Goal: Check status

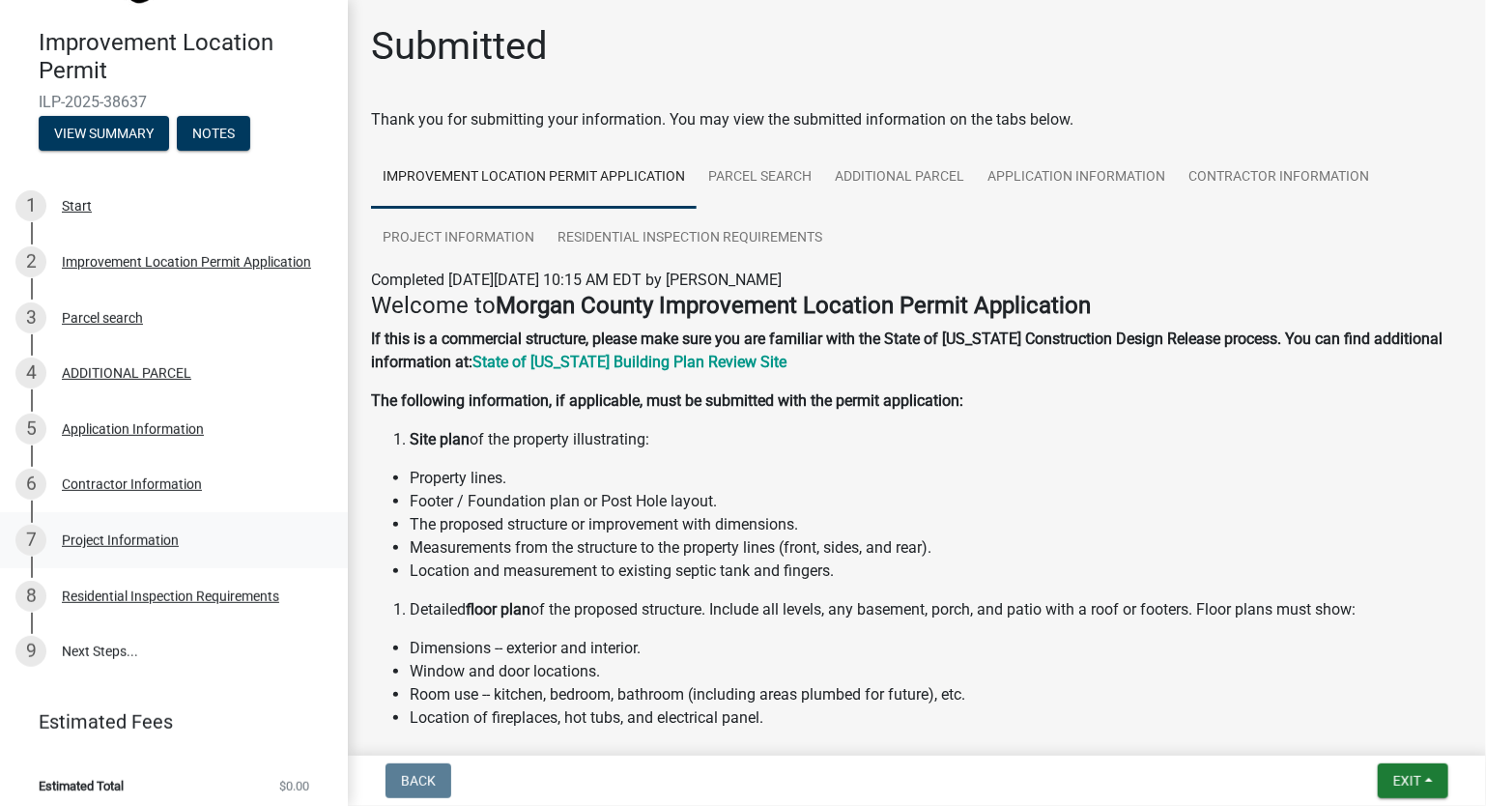
scroll to position [166, 0]
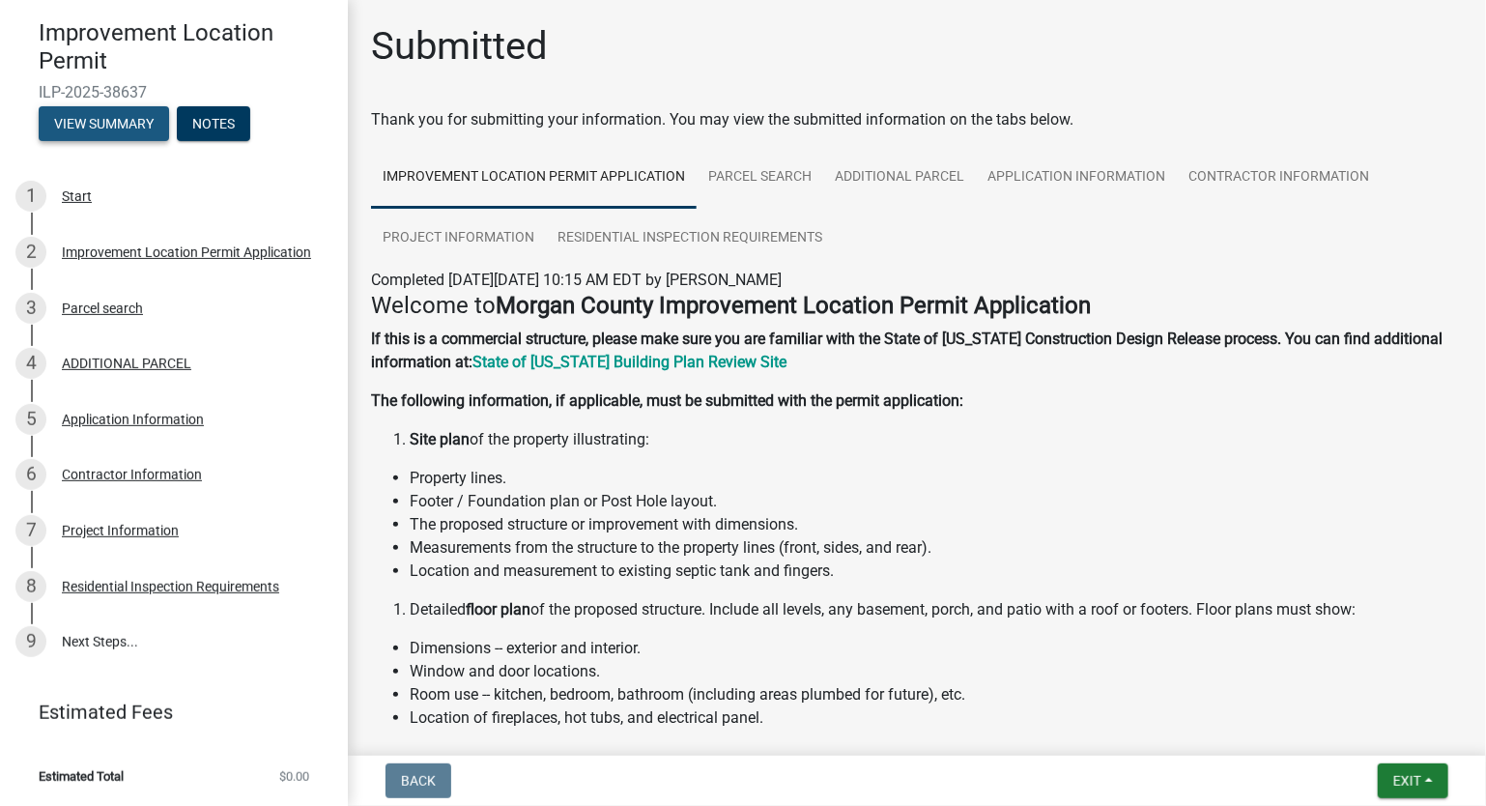
click at [109, 119] on button "View Summary" at bounding box center [104, 123] width 130 height 35
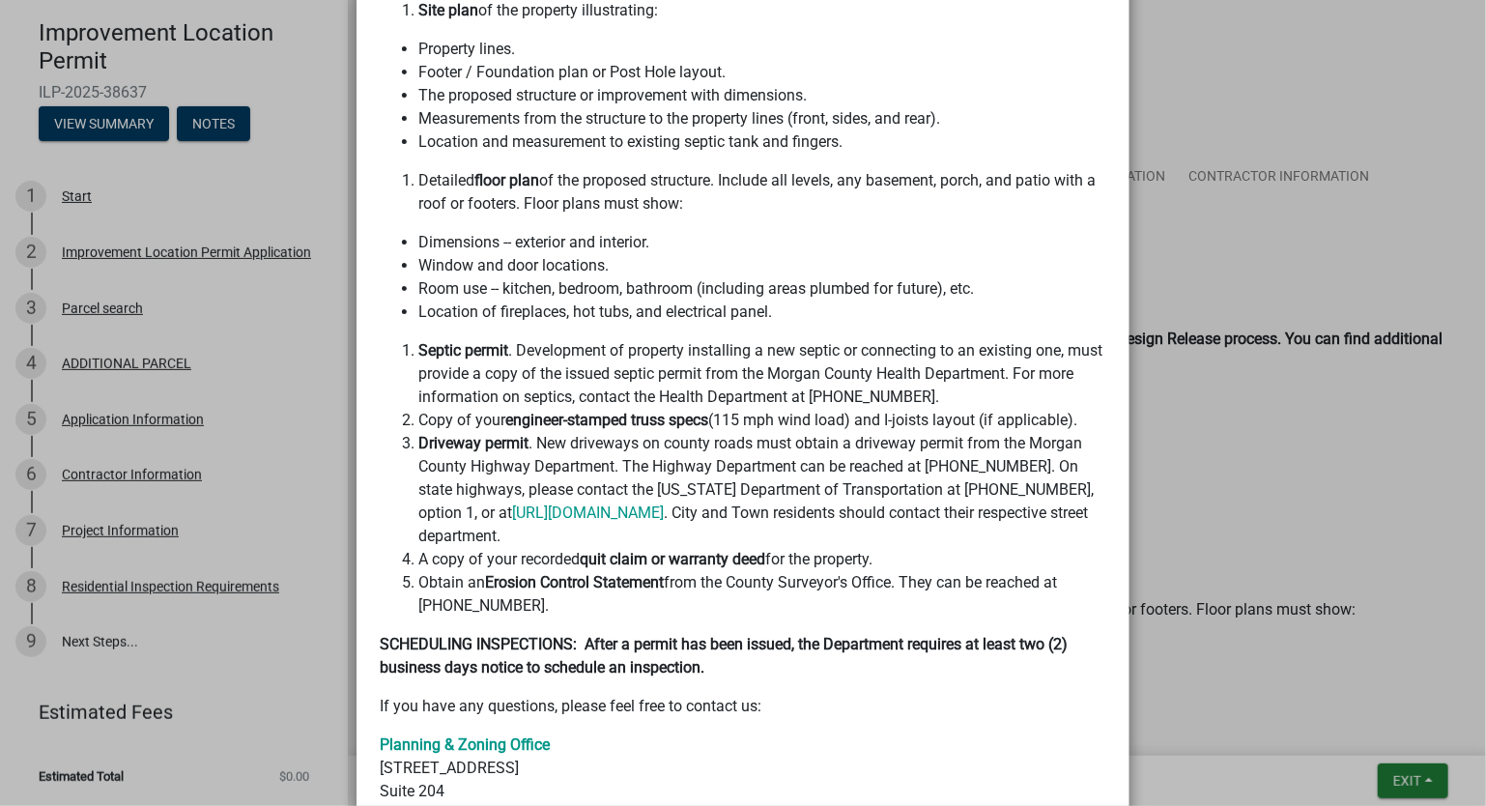
scroll to position [0, 0]
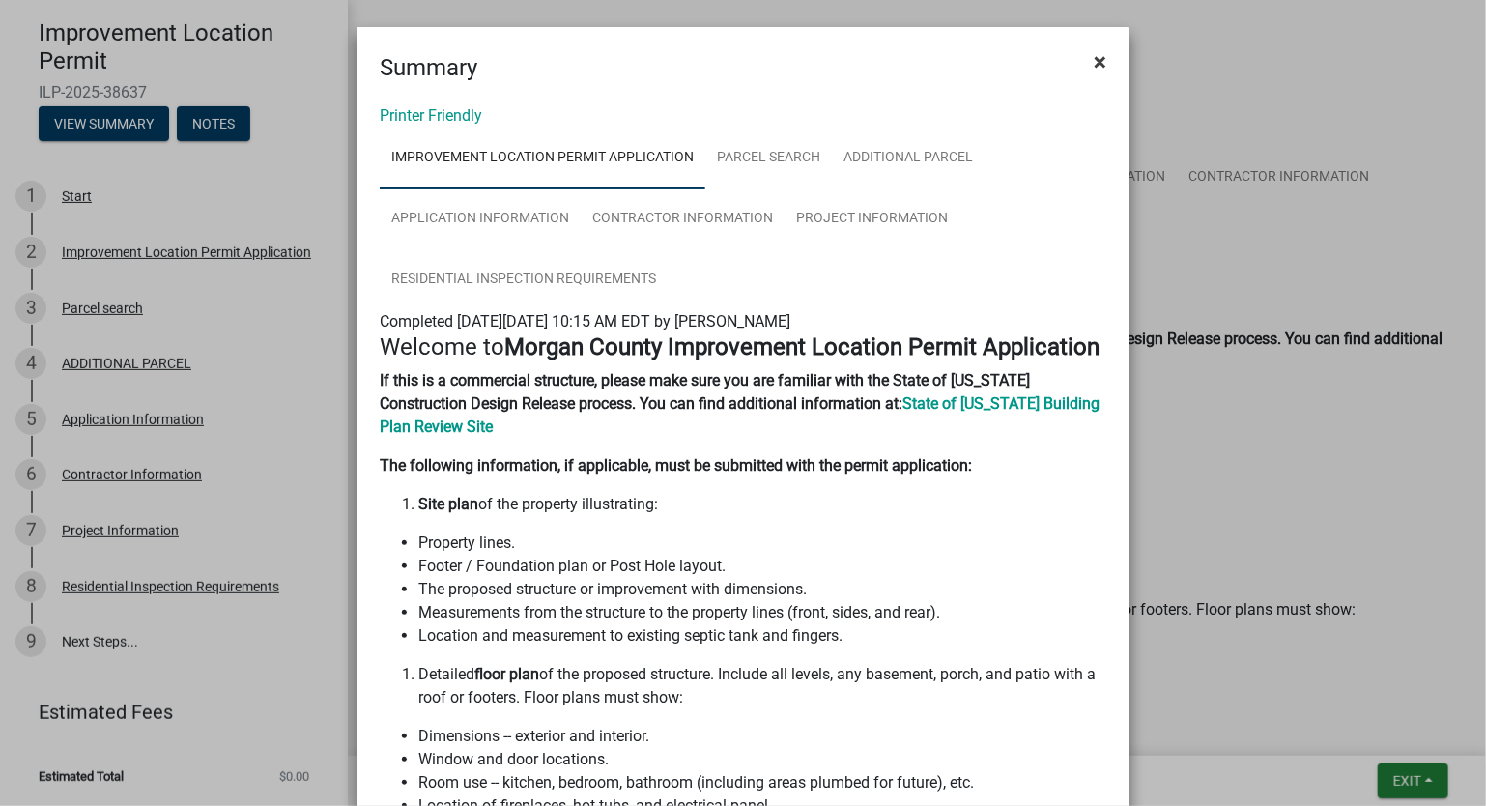
click at [1094, 61] on span "×" at bounding box center [1100, 61] width 13 height 27
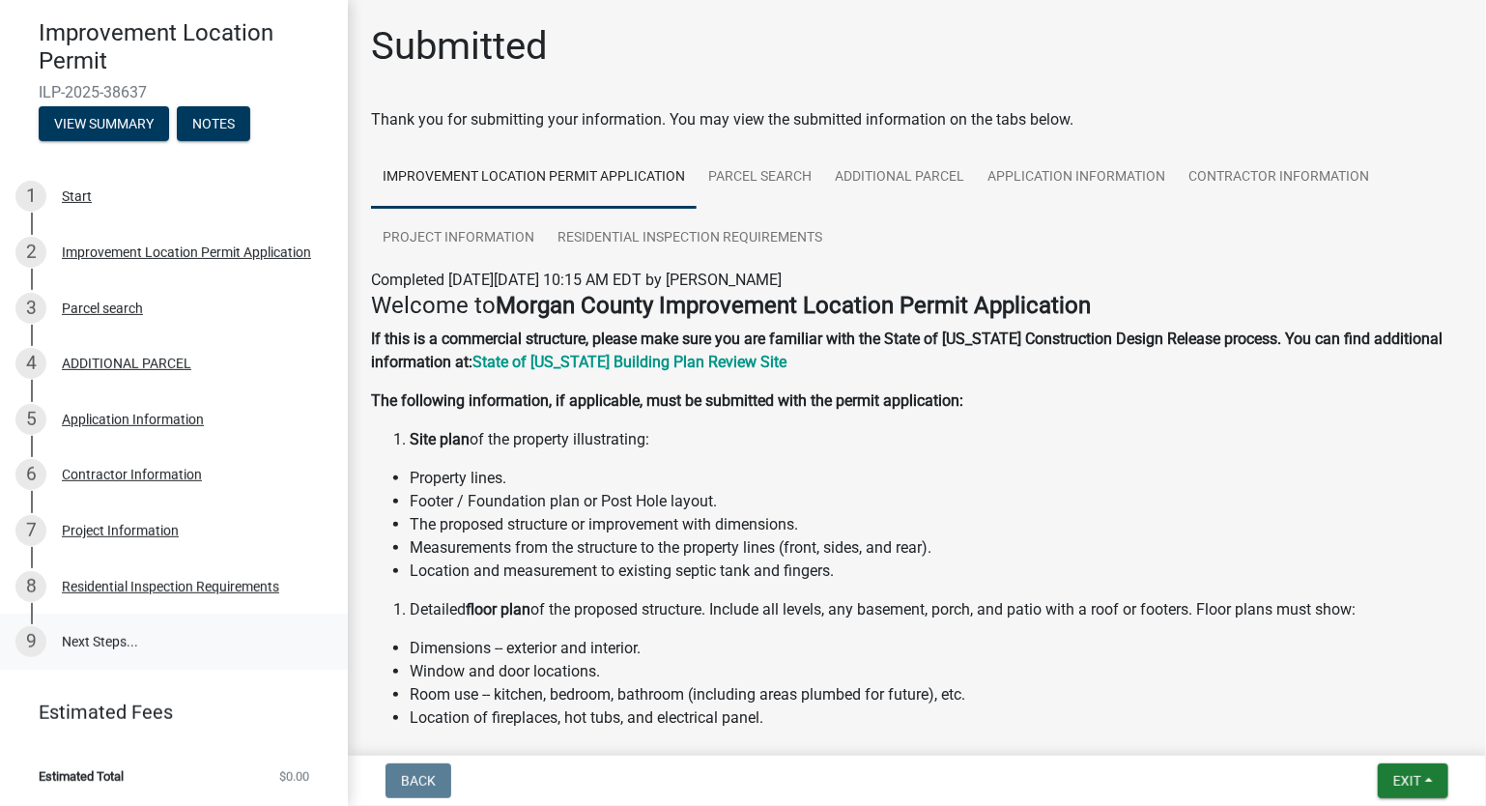
click at [98, 645] on link "9 Next Steps..." at bounding box center [174, 642] width 348 height 56
click at [121, 253] on div "Improvement Location Permit Application" at bounding box center [186, 252] width 249 height 14
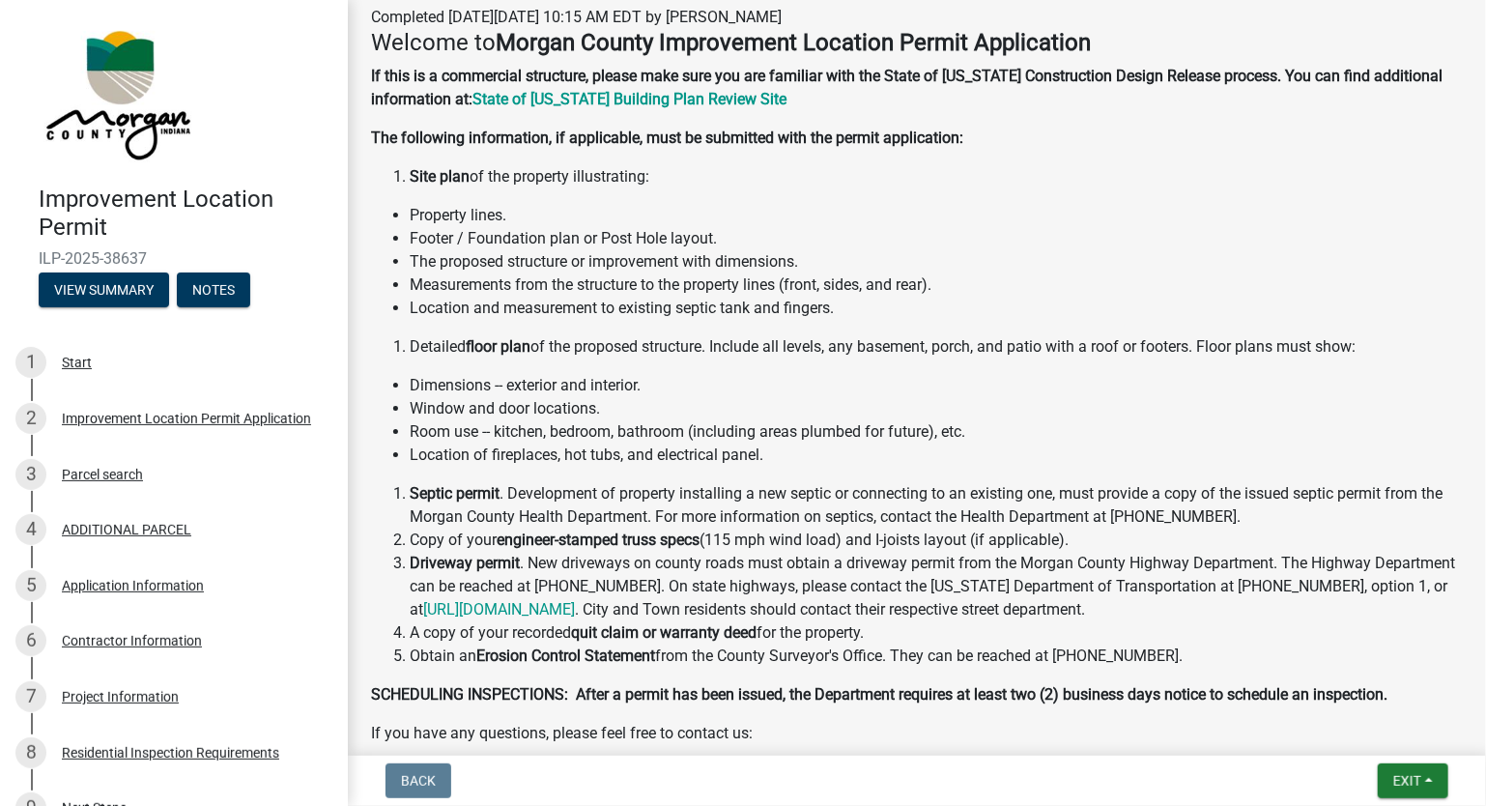
scroll to position [521, 0]
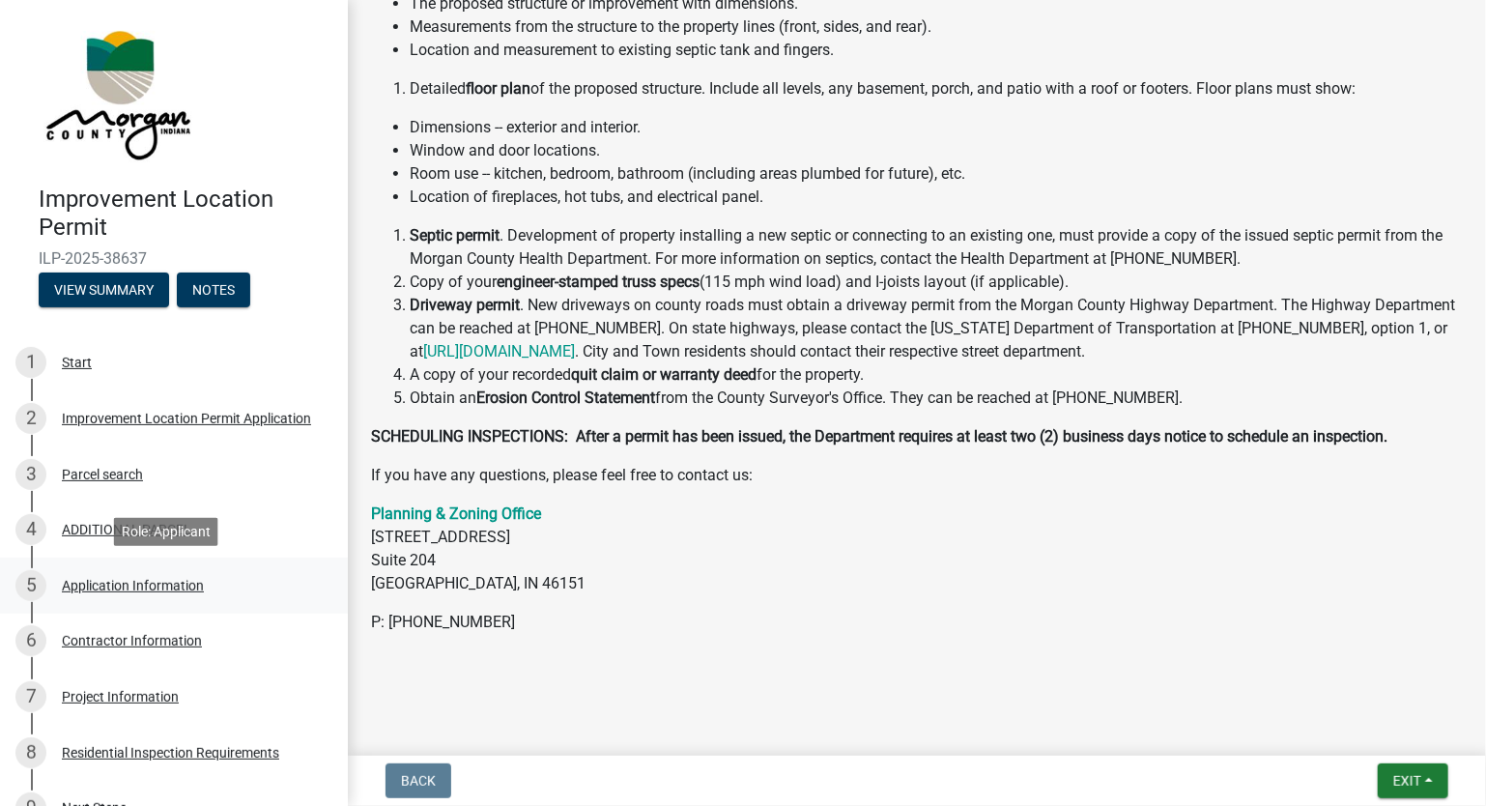
click at [189, 587] on div "Application Information" at bounding box center [133, 586] width 142 height 14
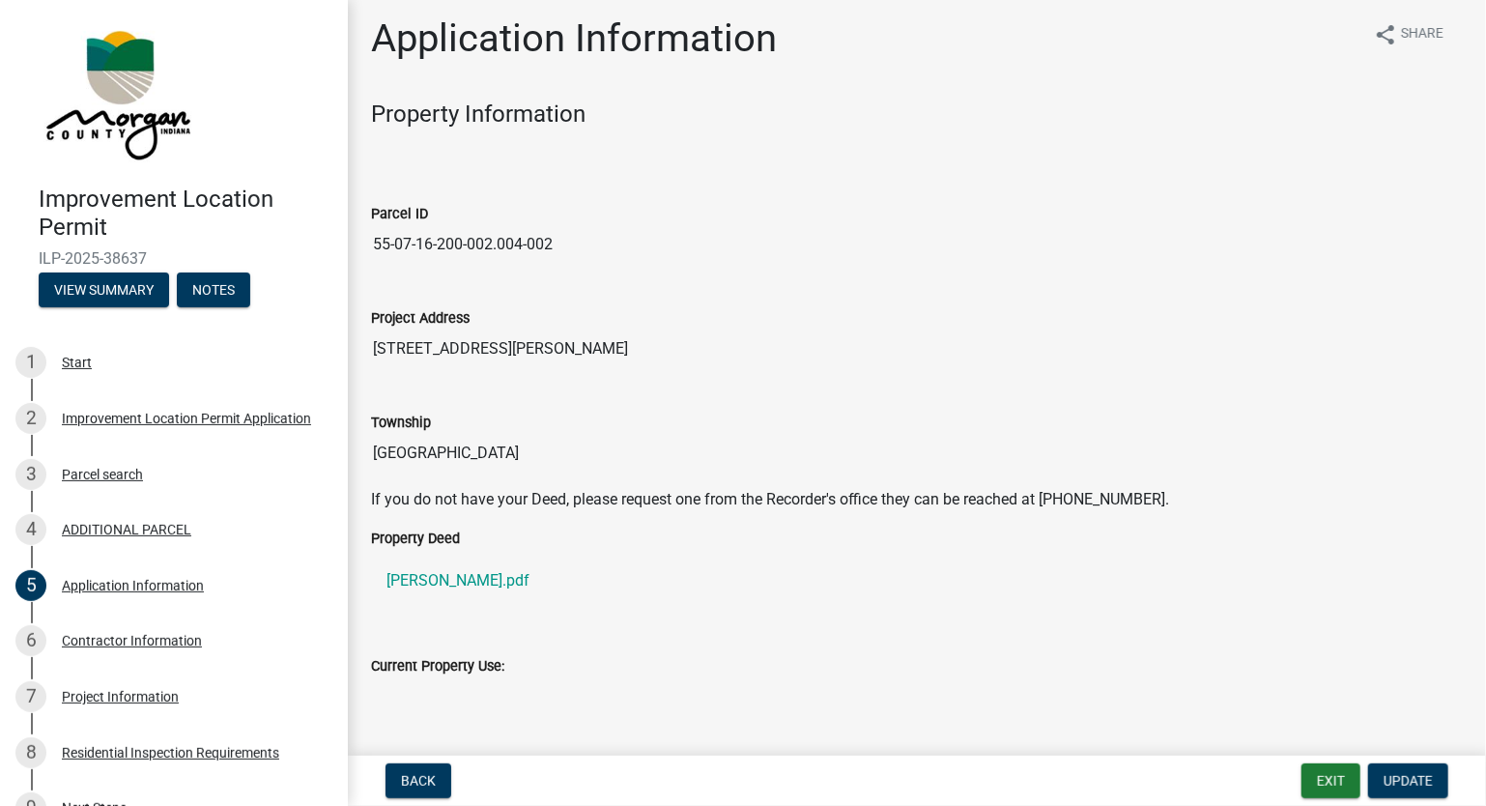
scroll to position [0, 0]
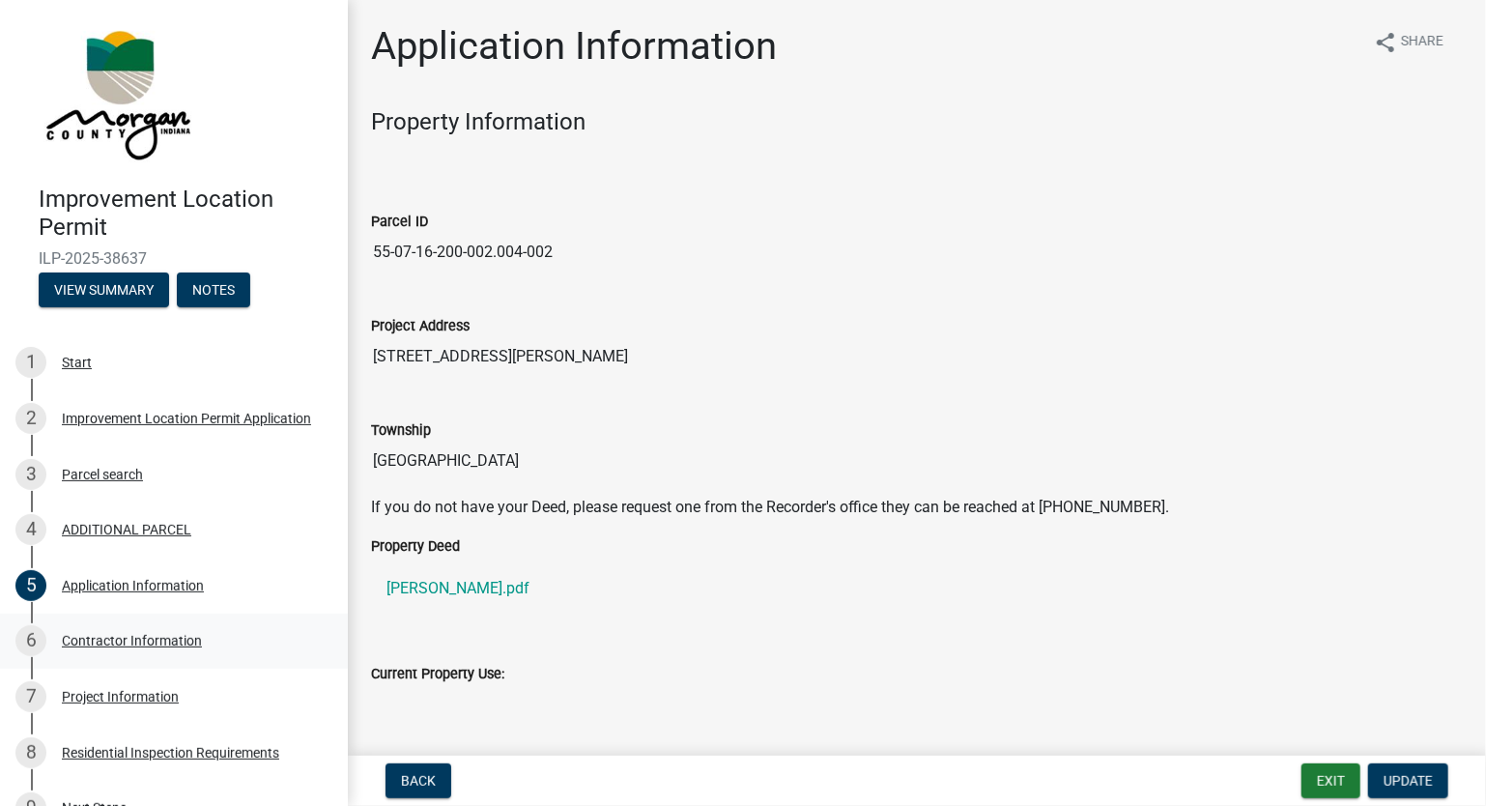
click at [171, 640] on div "Contractor Information" at bounding box center [132, 641] width 140 height 14
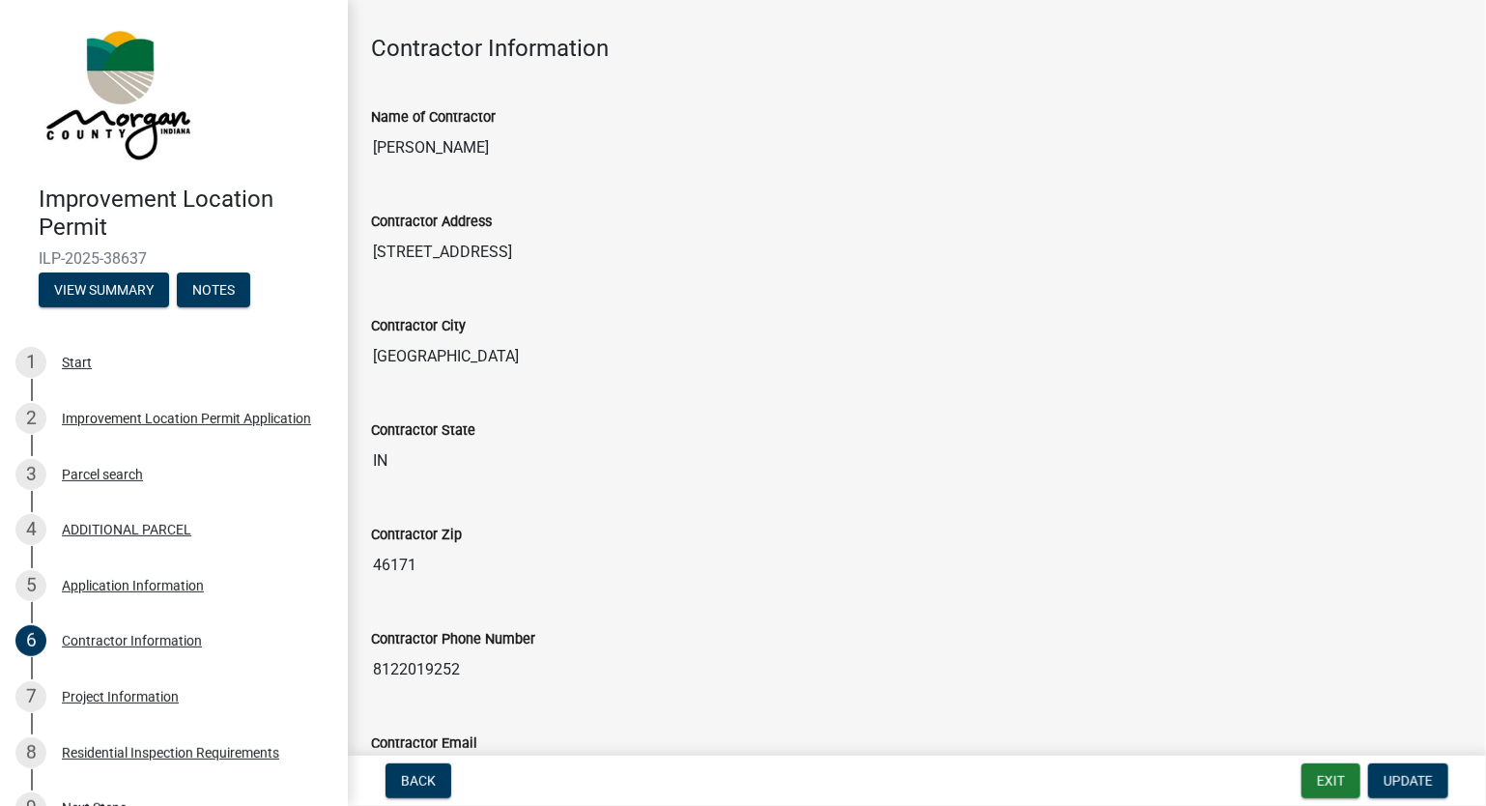
scroll to position [206, 0]
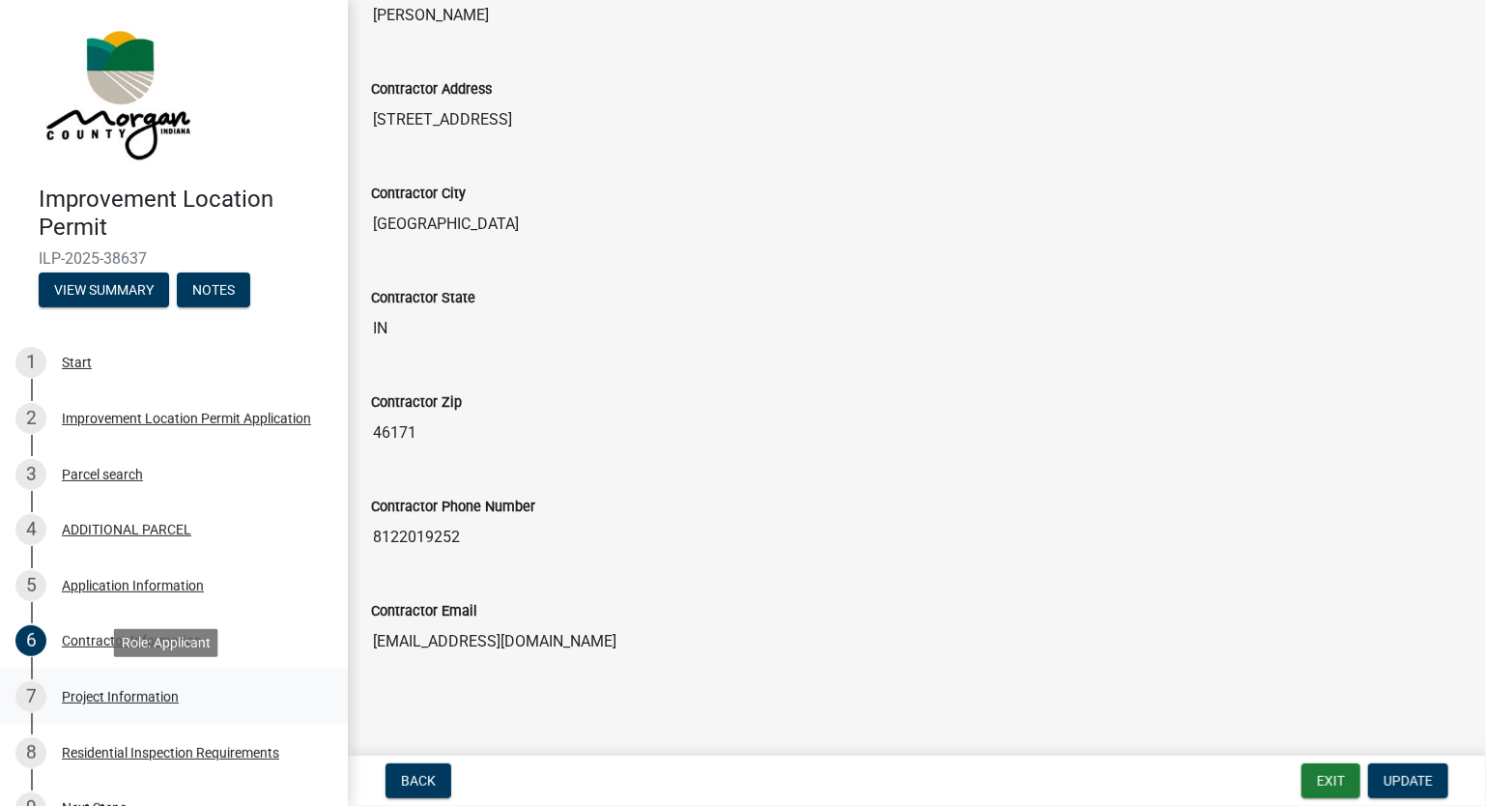
click at [106, 696] on div "Project Information" at bounding box center [120, 697] width 117 height 14
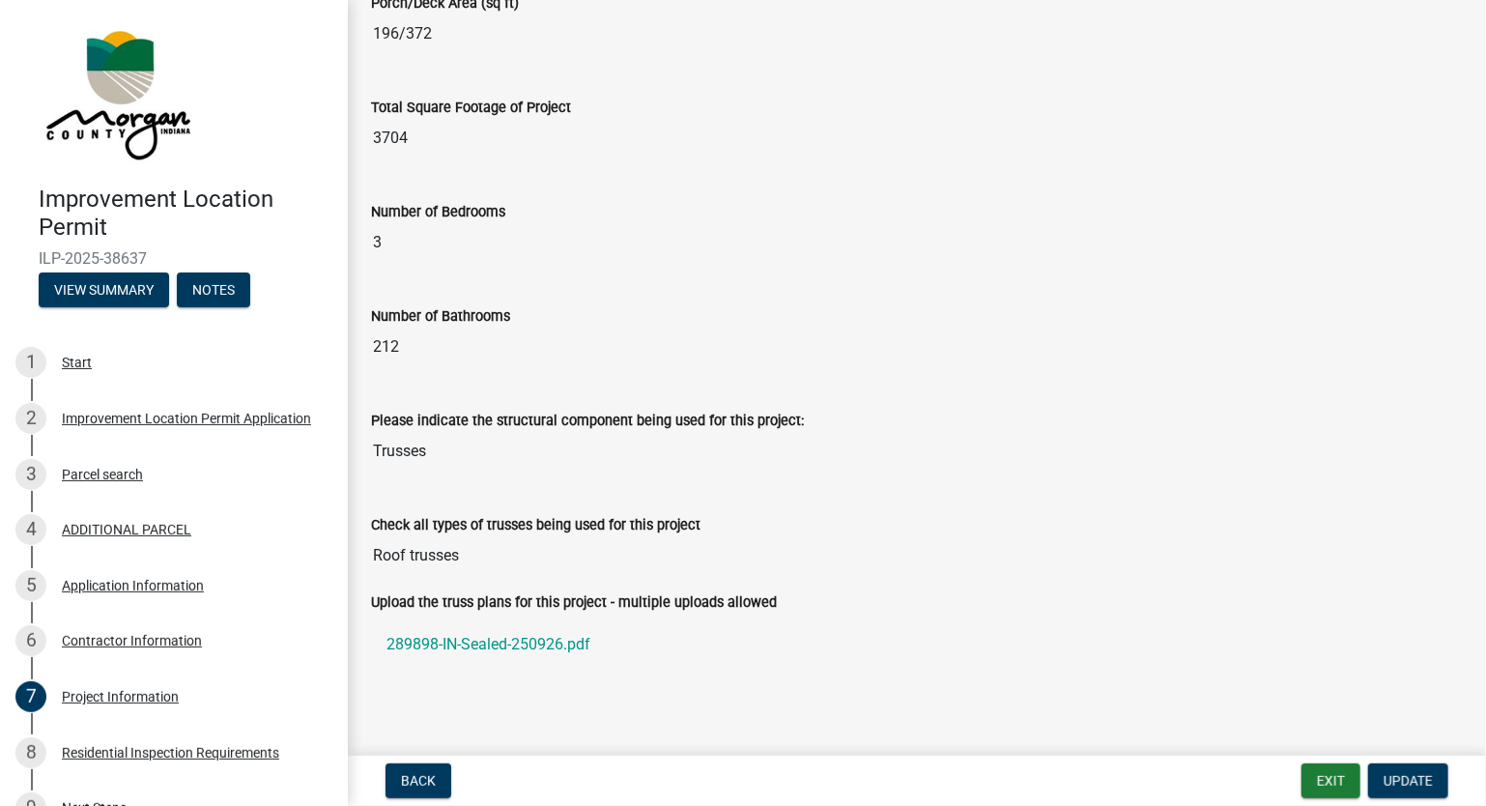
scroll to position [1297, 0]
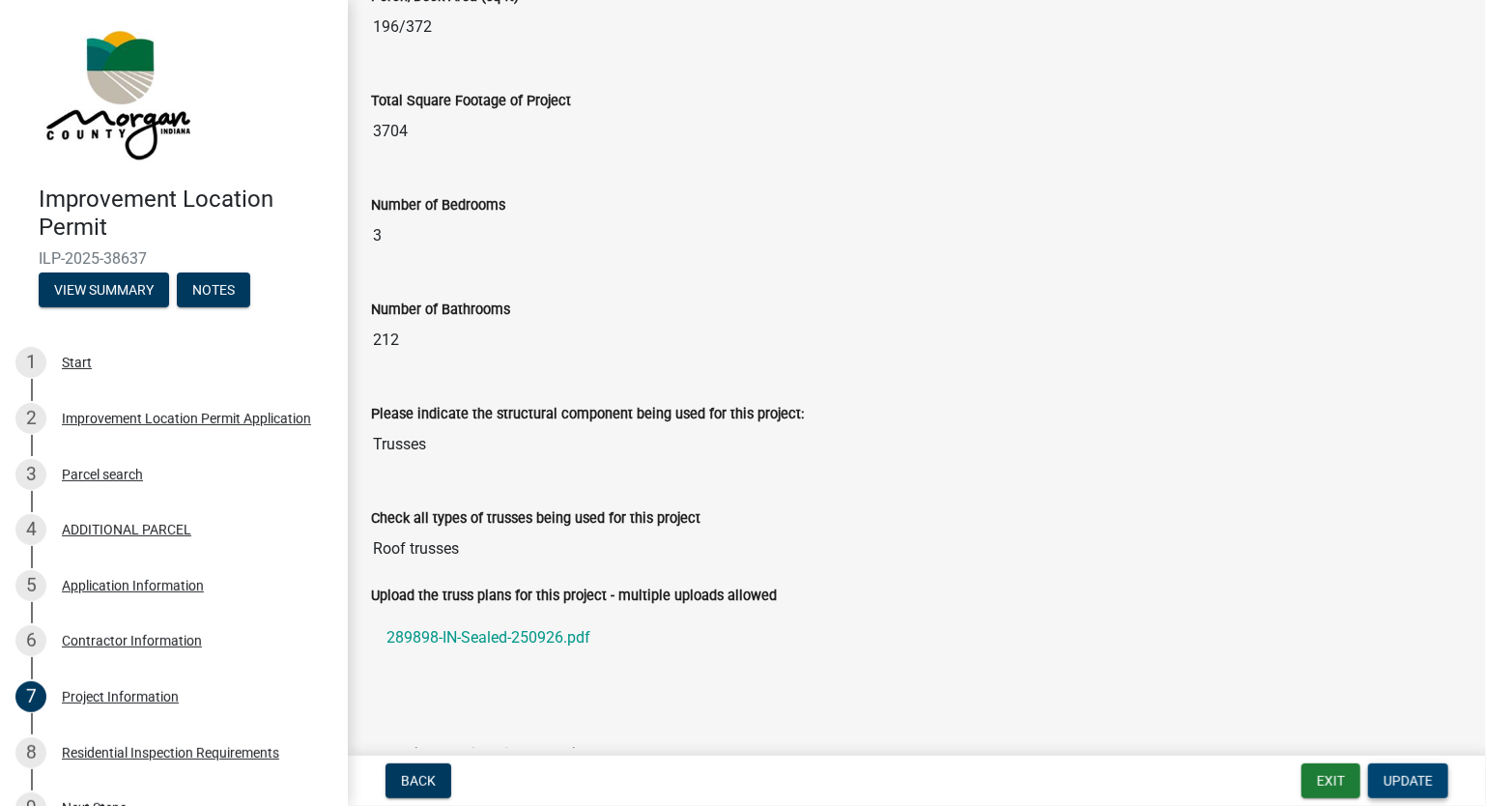
click at [1395, 784] on span "Update" at bounding box center [1408, 780] width 49 height 15
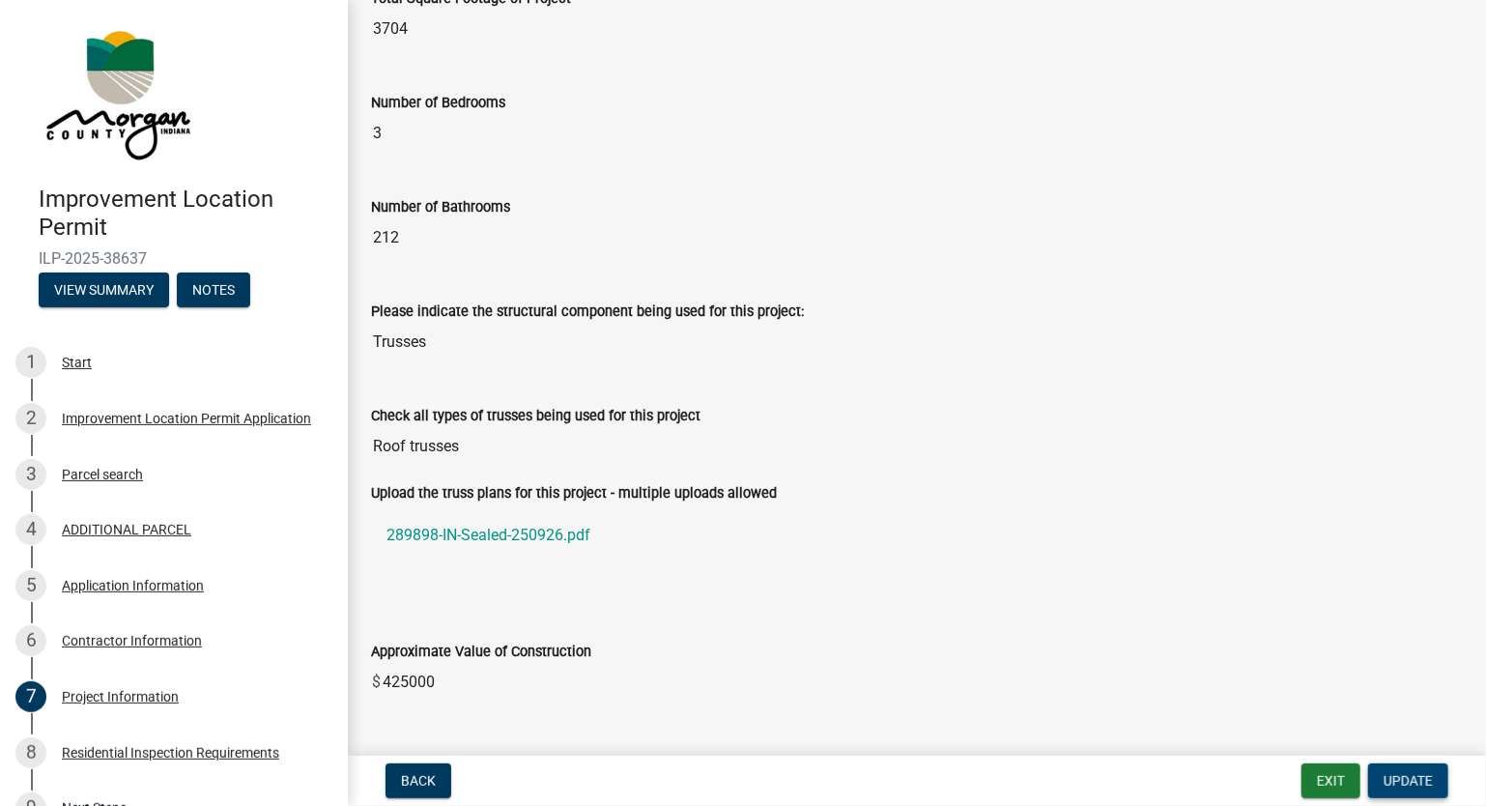
scroll to position [1410, 0]
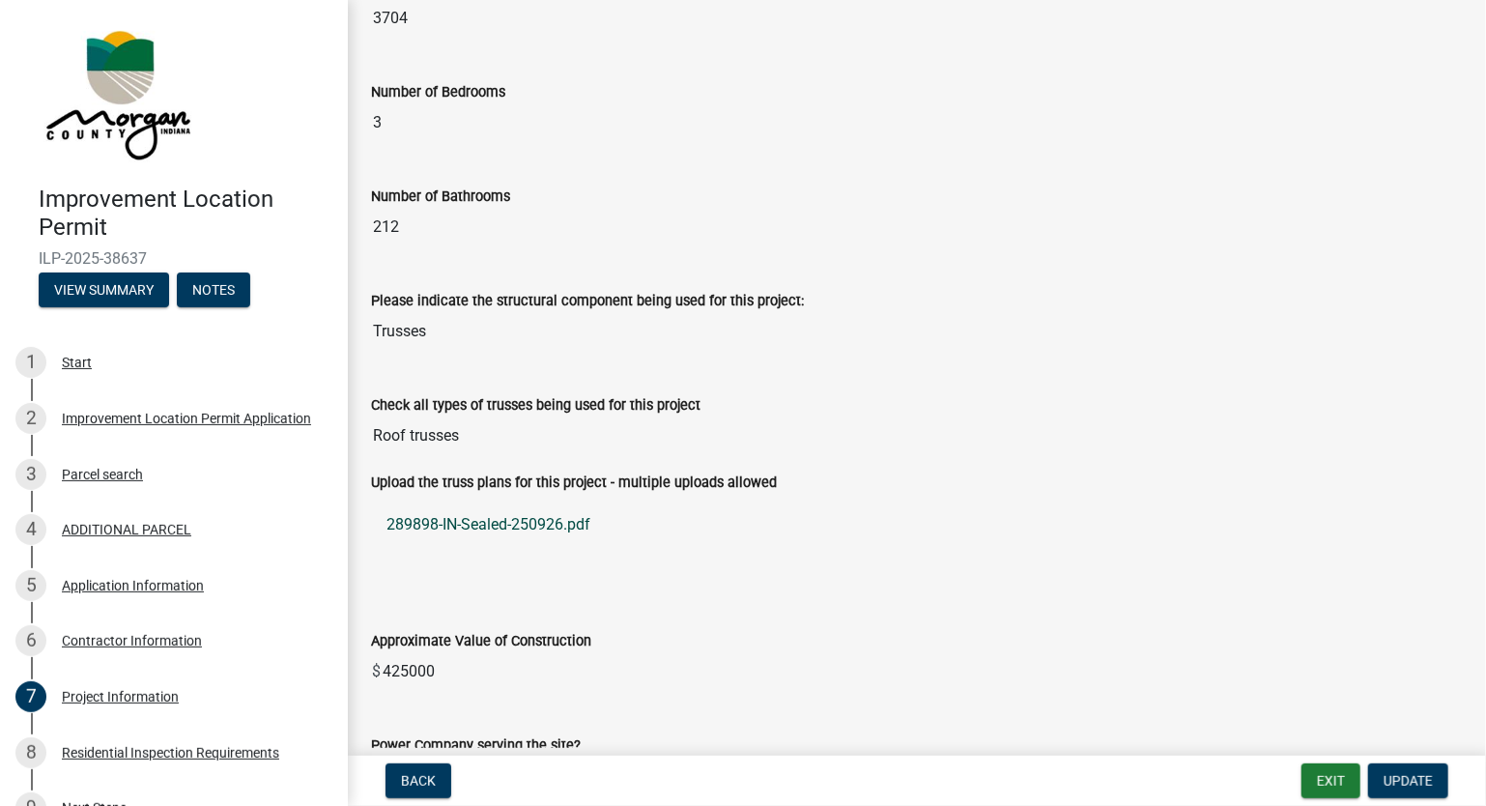
click at [544, 521] on link "289898-IN-Sealed-250926.pdf" at bounding box center [917, 525] width 1092 height 46
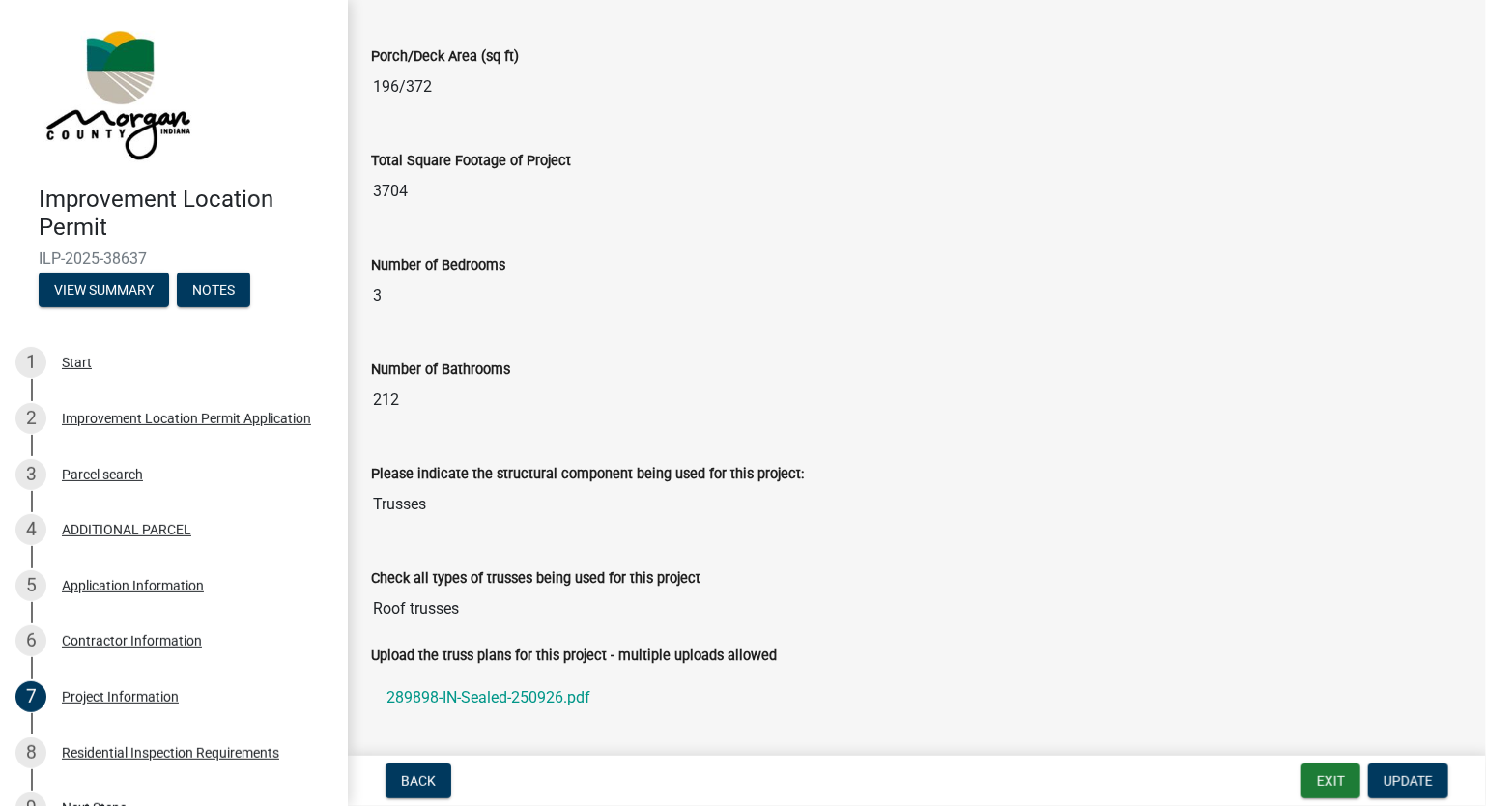
scroll to position [166, 0]
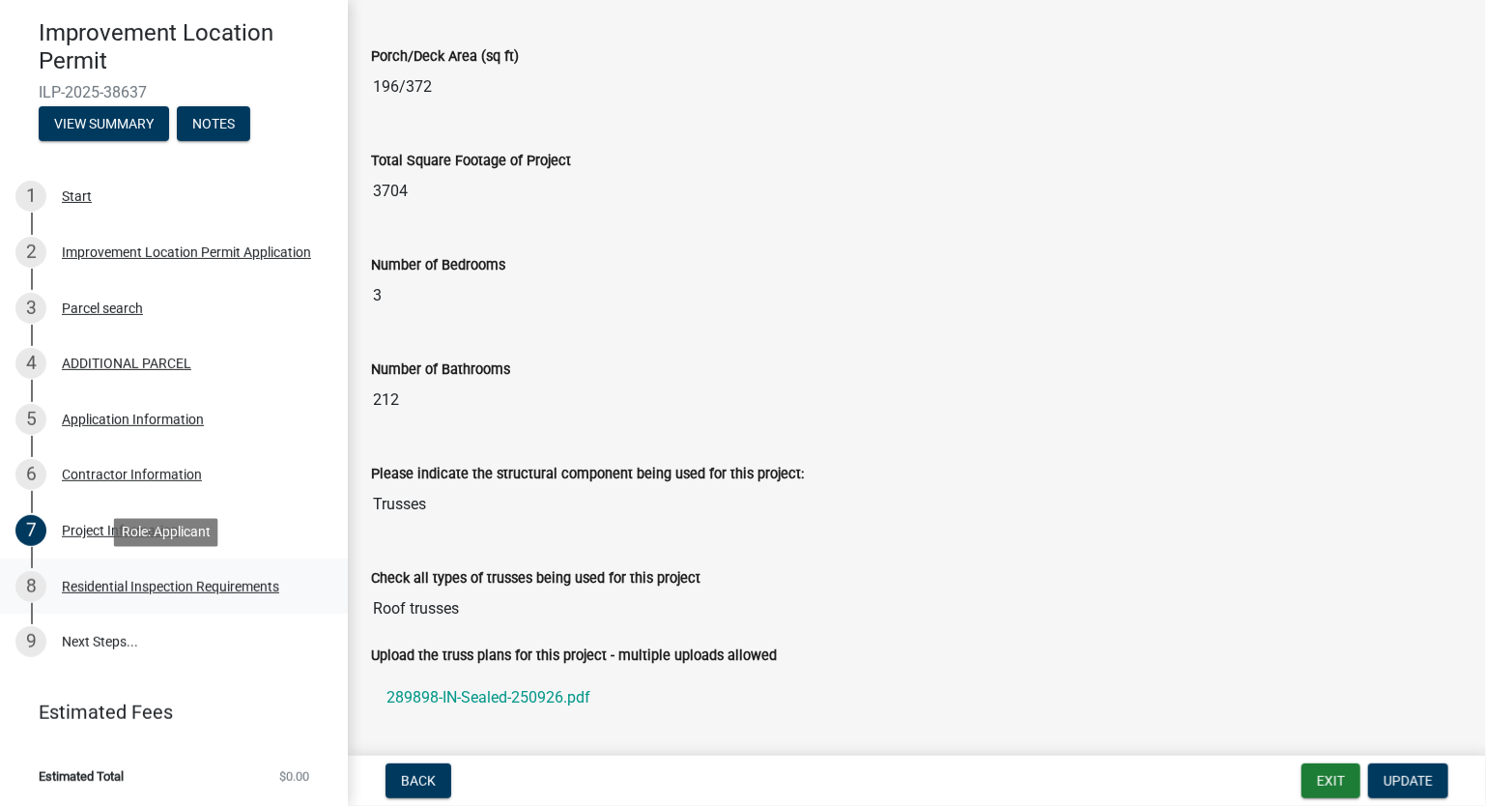
click at [212, 589] on div "Residential Inspection Requirements" at bounding box center [170, 587] width 217 height 14
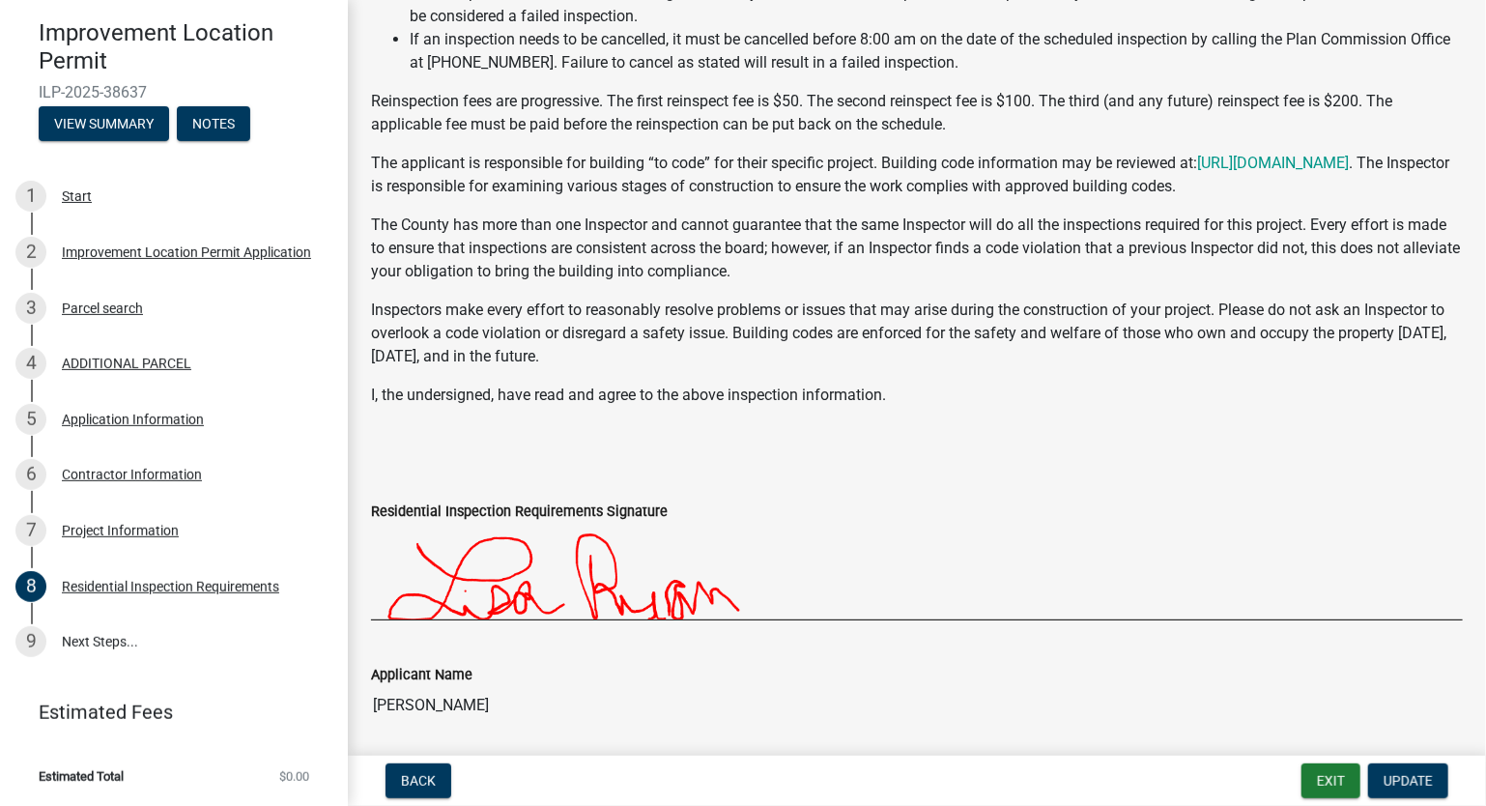
scroll to position [394, 0]
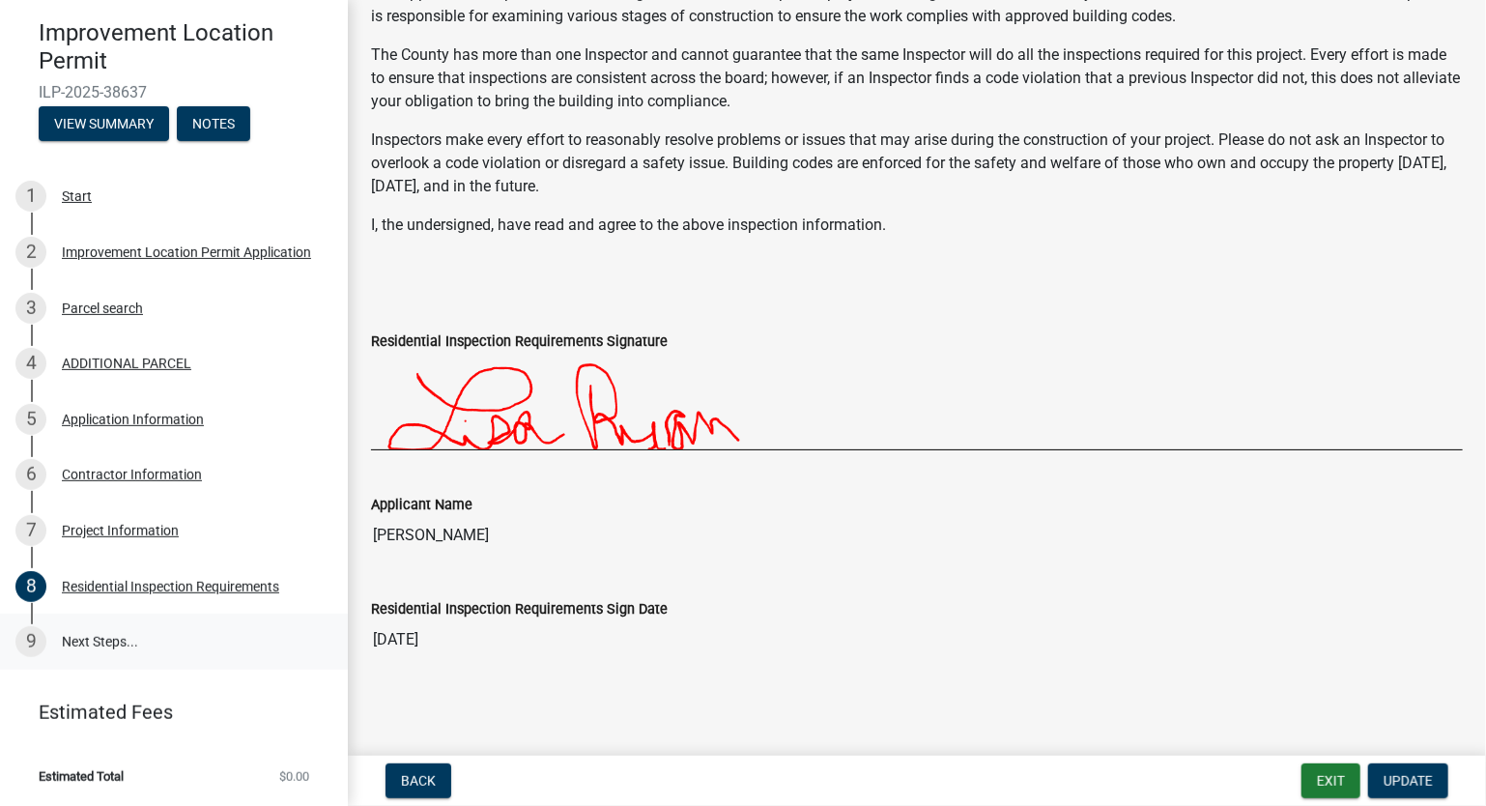
click at [101, 641] on link "9 Next Steps..." at bounding box center [174, 642] width 348 height 56
click at [100, 647] on link "9 Next Steps..." at bounding box center [174, 642] width 348 height 56
click at [1337, 782] on button "Exit" at bounding box center [1331, 780] width 59 height 35
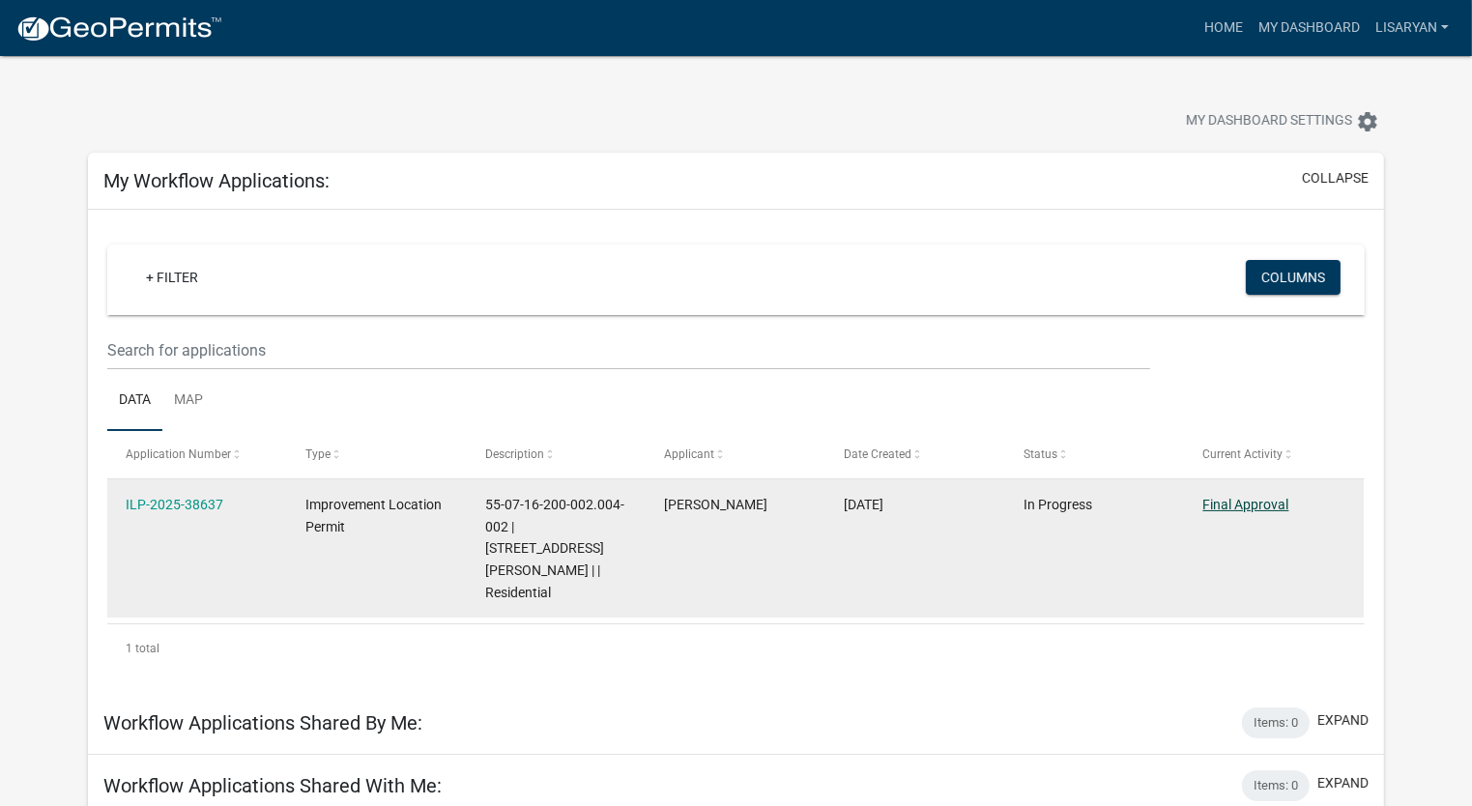
click at [1230, 505] on link "Final Approval" at bounding box center [1246, 504] width 86 height 15
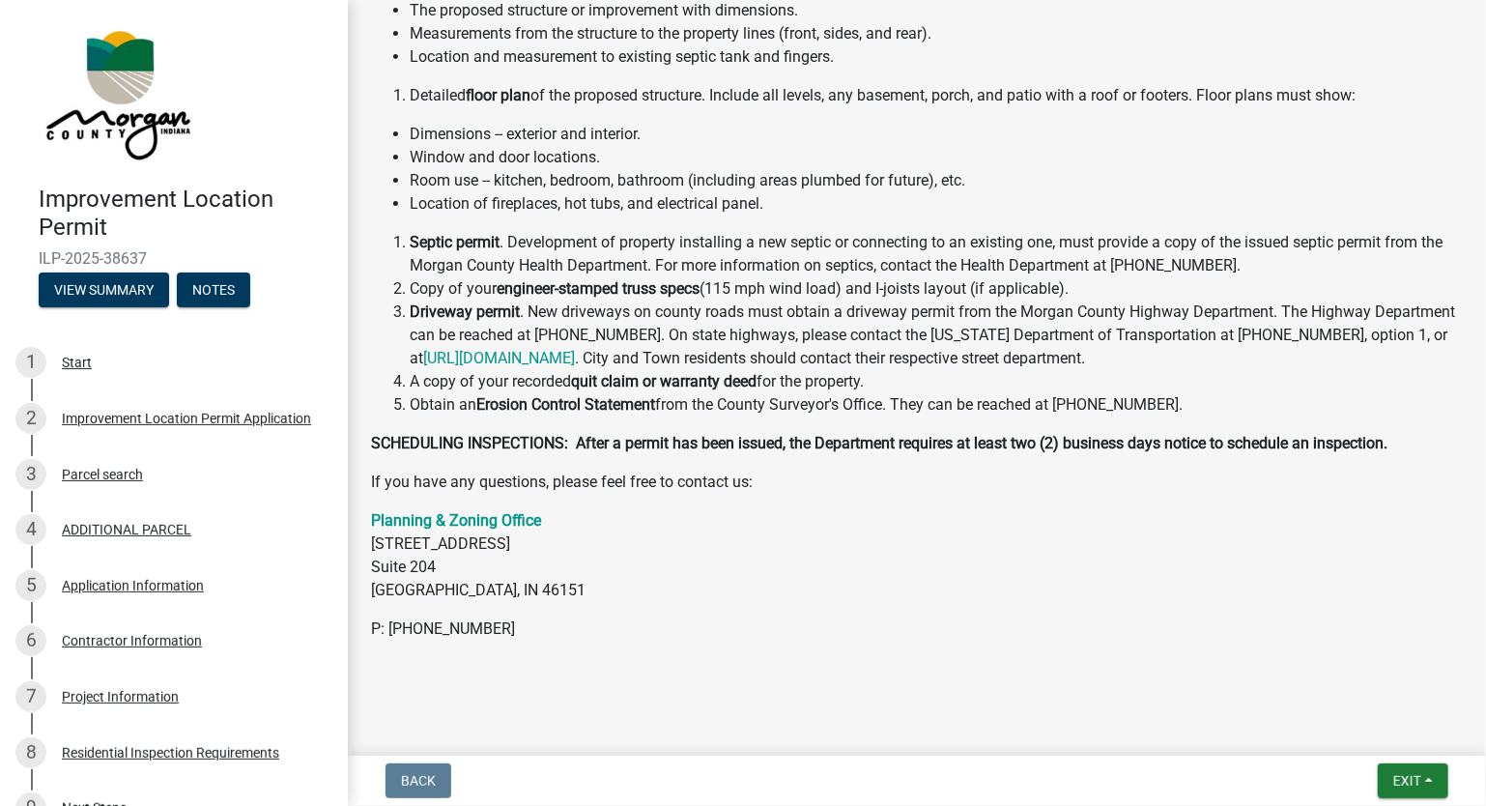
scroll to position [521, 0]
